Goal: Check status

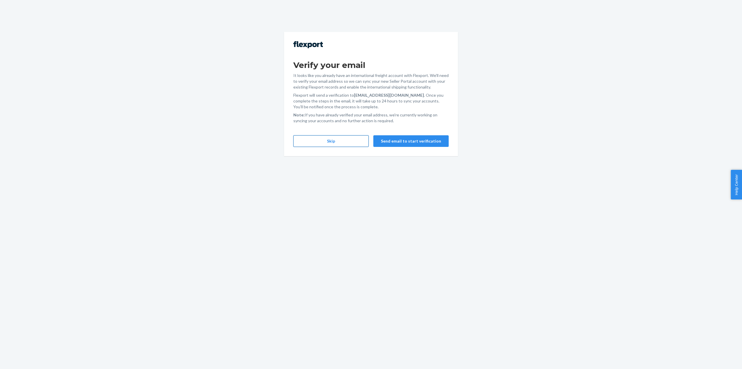
click at [343, 138] on button "Skip" at bounding box center [330, 141] width 75 height 12
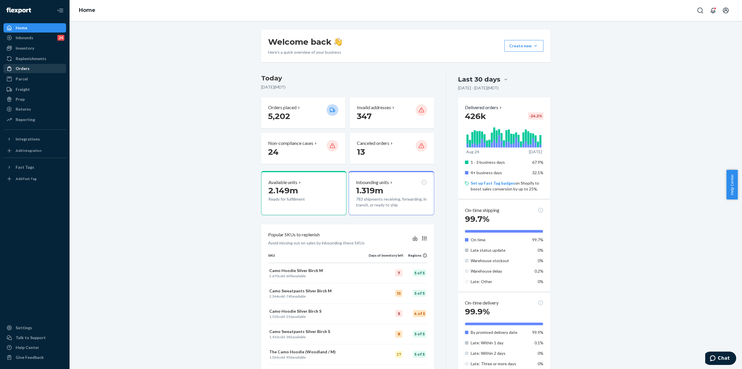
click at [27, 70] on div "Orders" at bounding box center [23, 69] width 14 height 6
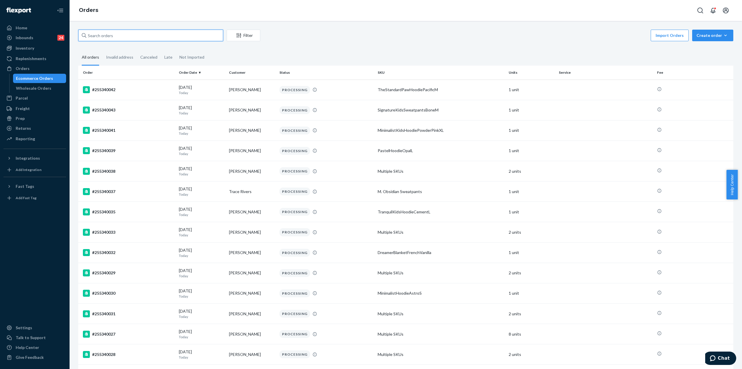
click at [115, 36] on input "text" at bounding box center [150, 36] width 145 height 12
paste input "5139279"
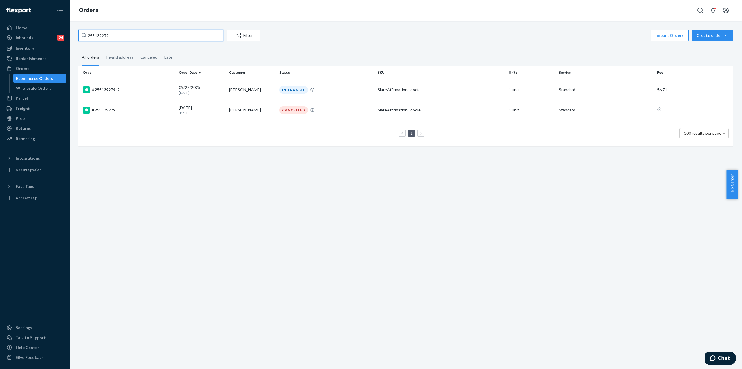
drag, startPoint x: 128, startPoint y: 37, endPoint x: 167, endPoint y: 35, distance: 38.9
click at [167, 35] on input "255139279" at bounding box center [150, 36] width 145 height 12
paste input "4356963"
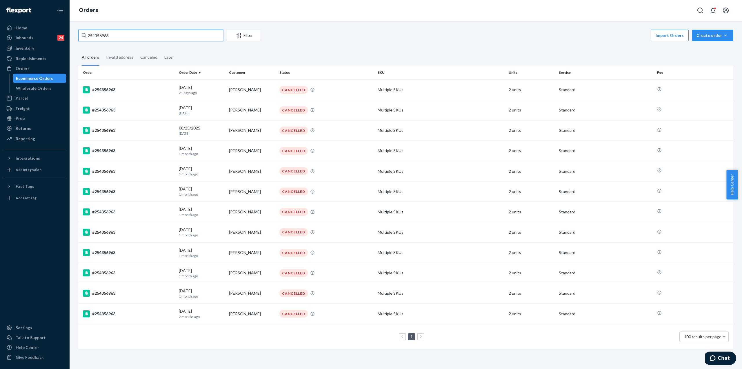
drag, startPoint x: 92, startPoint y: 36, endPoint x: 187, endPoint y: 32, distance: 94.6
click at [186, 32] on input "254356963" at bounding box center [150, 36] width 145 height 12
paste input "136592"
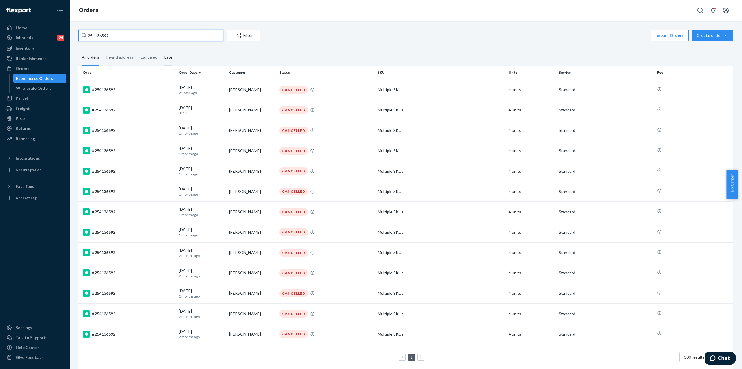
type input "254136592"
click at [144, 90] on div "#254136592" at bounding box center [128, 89] width 91 height 7
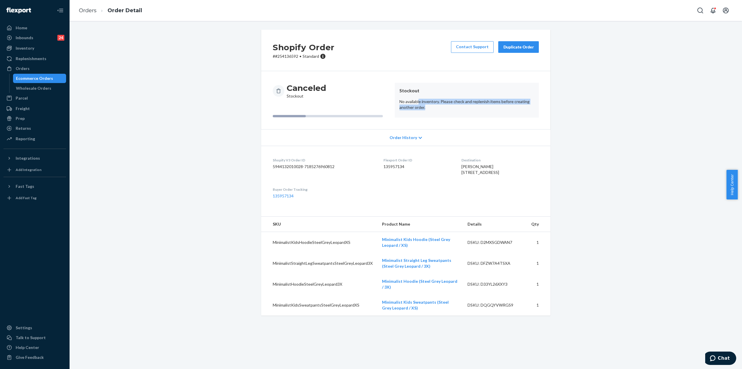
drag, startPoint x: 427, startPoint y: 110, endPoint x: 416, endPoint y: 92, distance: 21.6
click at [416, 92] on article "Stockout No available inventory. Please check and replenish items before creati…" at bounding box center [467, 100] width 144 height 35
click at [416, 92] on header "Stockout" at bounding box center [467, 90] width 135 height 7
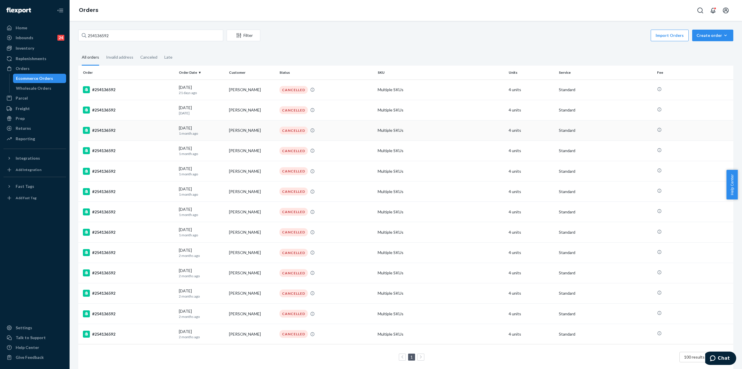
click at [140, 130] on div "#254136592" at bounding box center [128, 130] width 91 height 7
drag, startPoint x: 139, startPoint y: 35, endPoint x: 93, endPoint y: 38, distance: 46.5
click at [93, 38] on input "254136592" at bounding box center [150, 36] width 145 height 12
paste input "5268568"
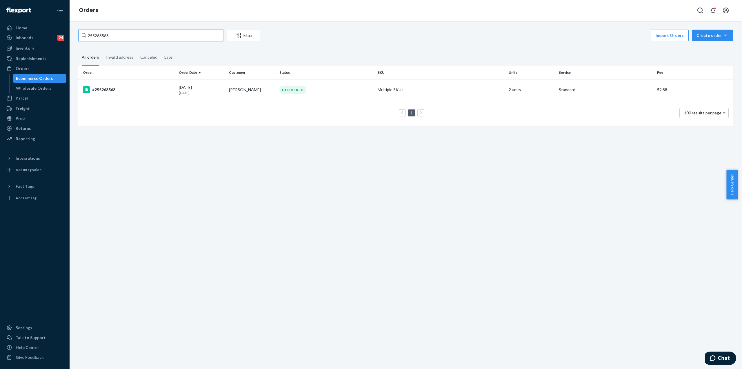
drag, startPoint x: 116, startPoint y: 37, endPoint x: 294, endPoint y: 1, distance: 181.7
click at [89, 39] on input "255268568" at bounding box center [150, 36] width 145 height 12
click at [91, 36] on input "255268568" at bounding box center [150, 36] width 145 height 12
drag, startPoint x: 93, startPoint y: 35, endPoint x: 201, endPoint y: 39, distance: 108.6
click at [201, 39] on input "255268568" at bounding box center [150, 36] width 145 height 12
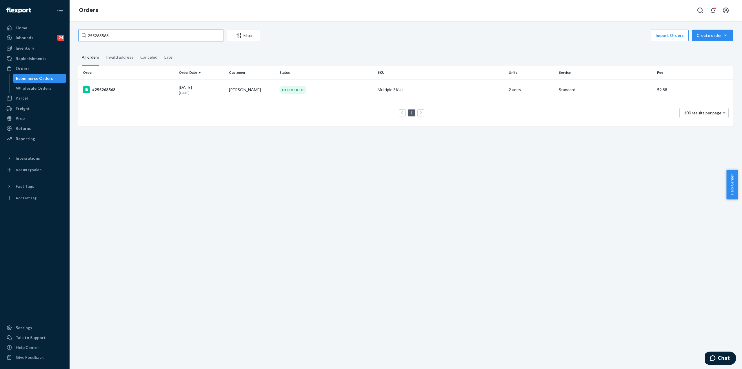
paste input "192286"
drag, startPoint x: 121, startPoint y: 34, endPoint x: 92, endPoint y: 38, distance: 29.6
click at [92, 38] on input "255192286" at bounding box center [150, 36] width 145 height 12
paste input "49423"
type input "255149423"
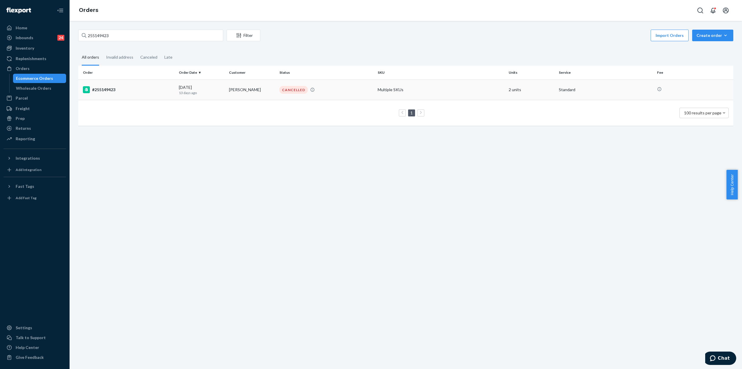
click at [280, 88] on div "CANCELLED" at bounding box center [294, 90] width 28 height 8
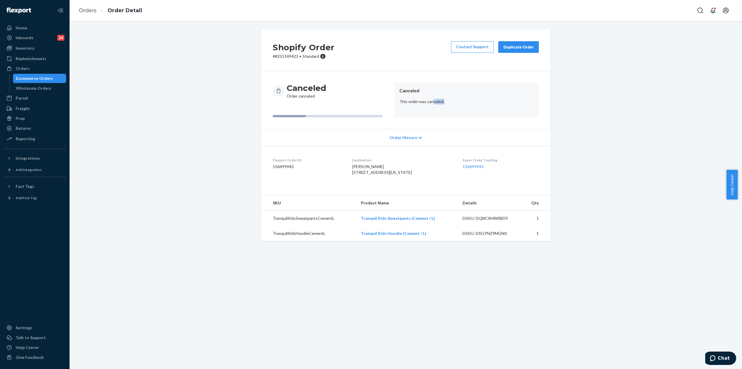
drag, startPoint x: 443, startPoint y: 103, endPoint x: 430, endPoint y: 99, distance: 14.0
click at [430, 99] on article "Canceled This order was canceled." at bounding box center [467, 100] width 144 height 35
click at [39, 80] on div "Ecommerce Orders" at bounding box center [34, 78] width 37 height 6
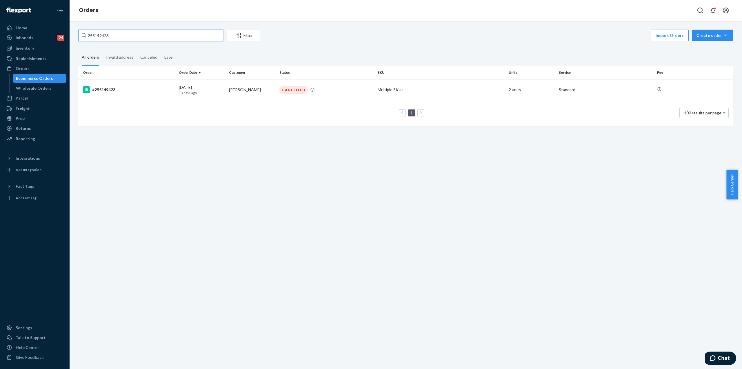
drag, startPoint x: 115, startPoint y: 38, endPoint x: 89, endPoint y: 35, distance: 26.8
click at [86, 36] on input "255149423" at bounding box center [150, 36] width 145 height 12
paste input "3X. Bone"
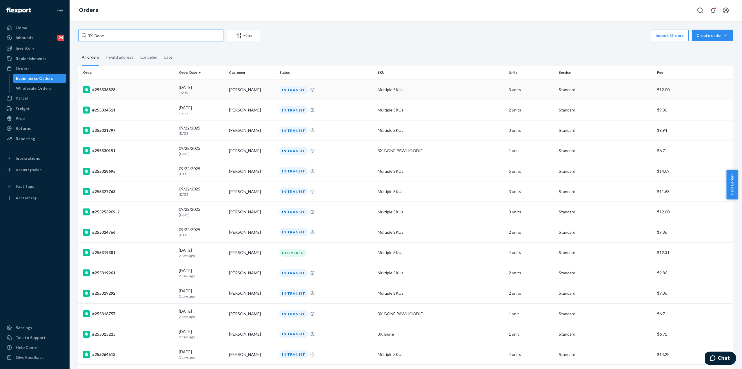
type input "3X. Bone"
click at [122, 89] on div "#255336828" at bounding box center [128, 89] width 91 height 7
